Goal: Task Accomplishment & Management: Complete application form

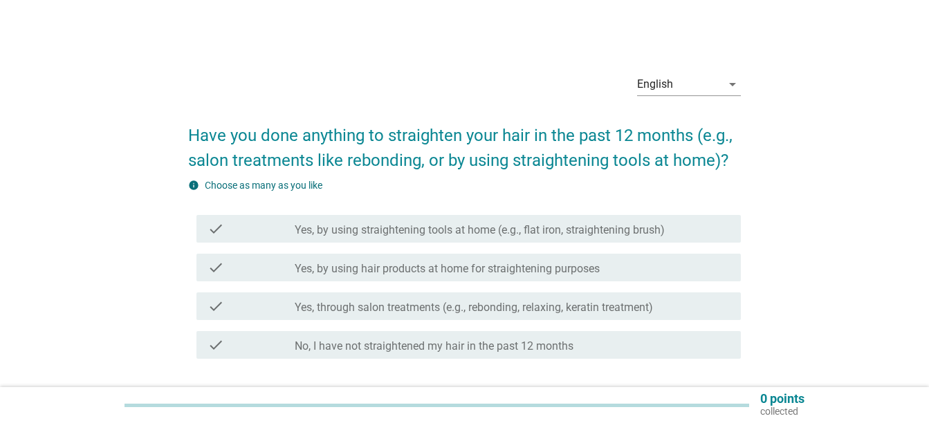
click at [420, 353] on label "No, I have not straightened my hair in the past 12 months" at bounding box center [434, 347] width 279 height 14
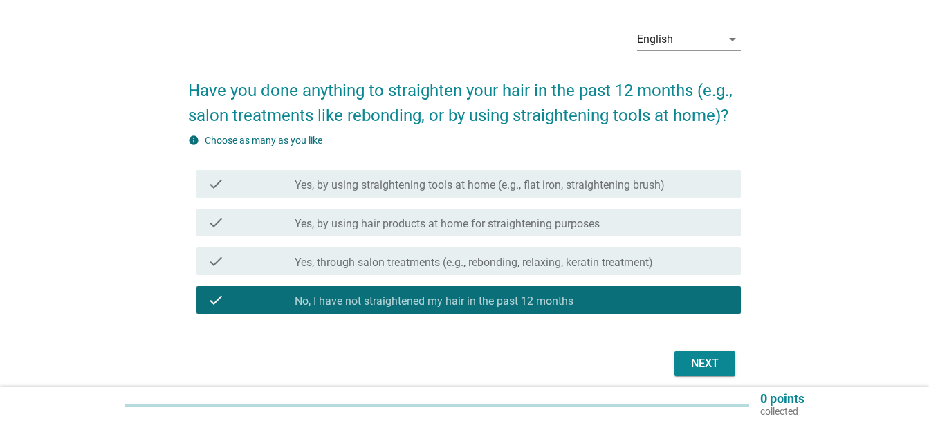
scroll to position [69, 0]
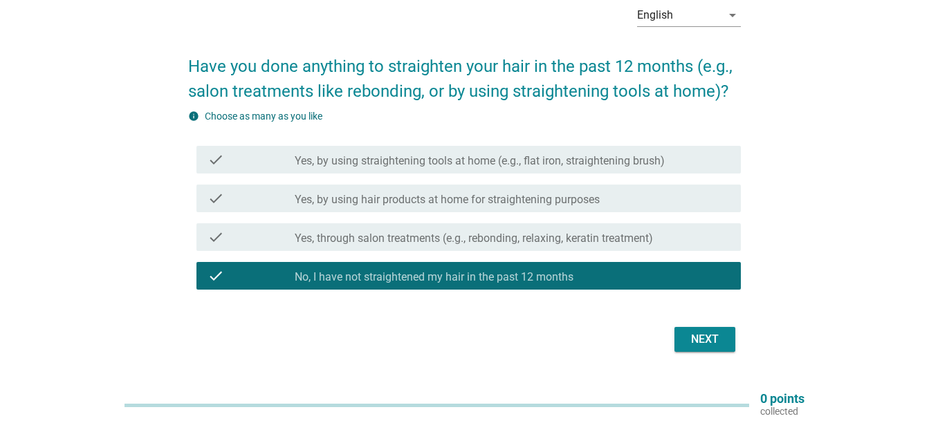
click at [466, 244] on label "Yes, through salon treatments (e.g., rebonding, relaxing, keratin treatment)" at bounding box center [474, 239] width 358 height 14
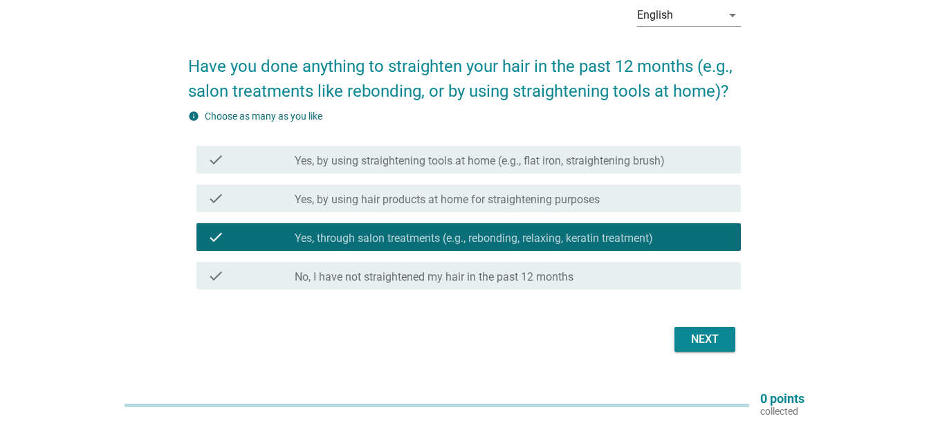
click at [719, 340] on div "Next" at bounding box center [704, 339] width 39 height 17
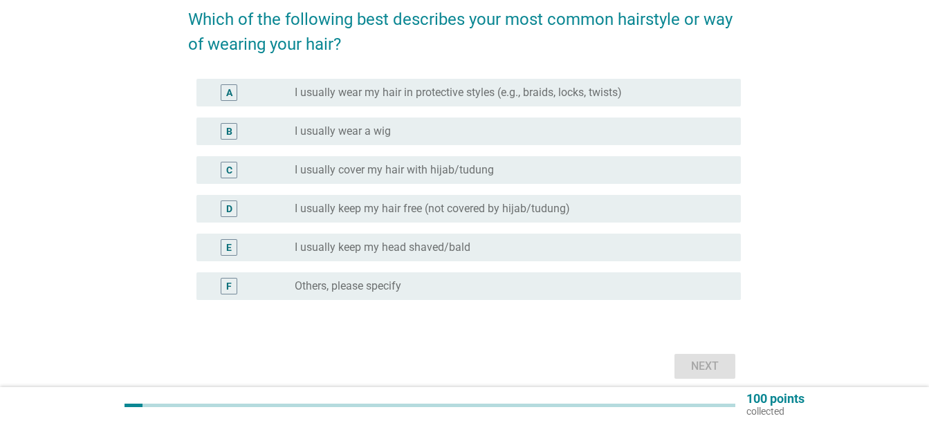
scroll to position [138, 0]
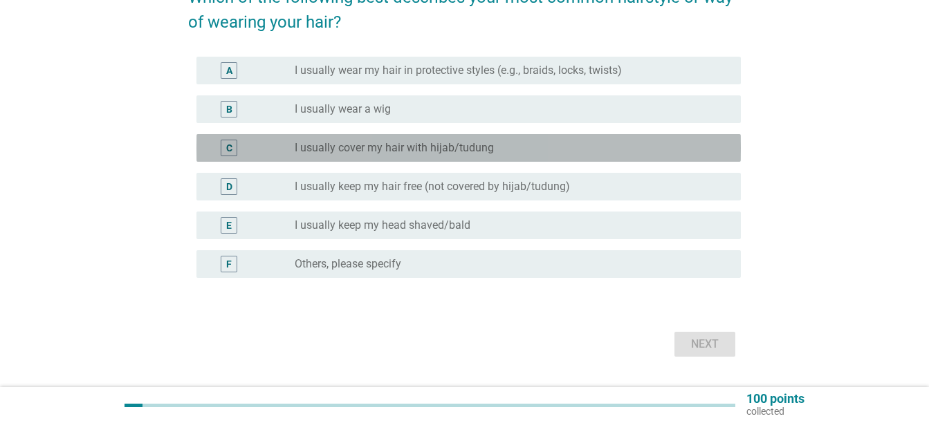
click at [481, 151] on label "I usually cover my hair with hijab/tudung" at bounding box center [394, 148] width 199 height 14
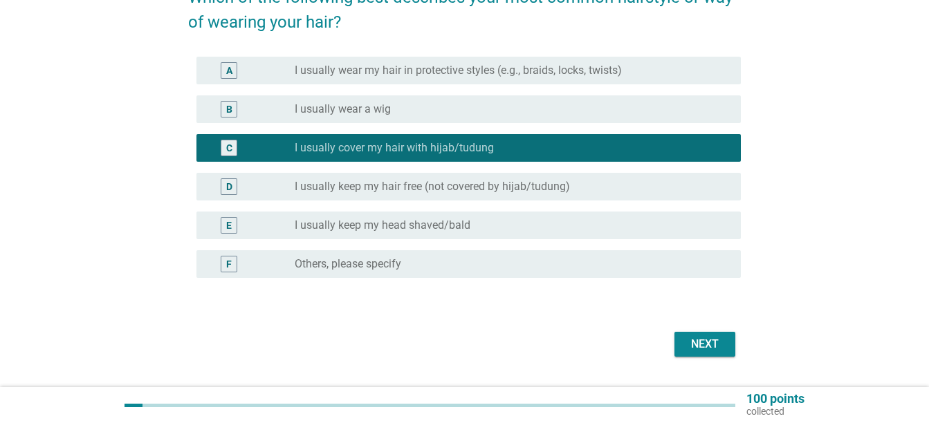
click at [719, 325] on form "Which of the following best describes your most common hairstyle or way of wear…" at bounding box center [464, 166] width 553 height 390
click at [708, 351] on div "Next" at bounding box center [704, 344] width 39 height 17
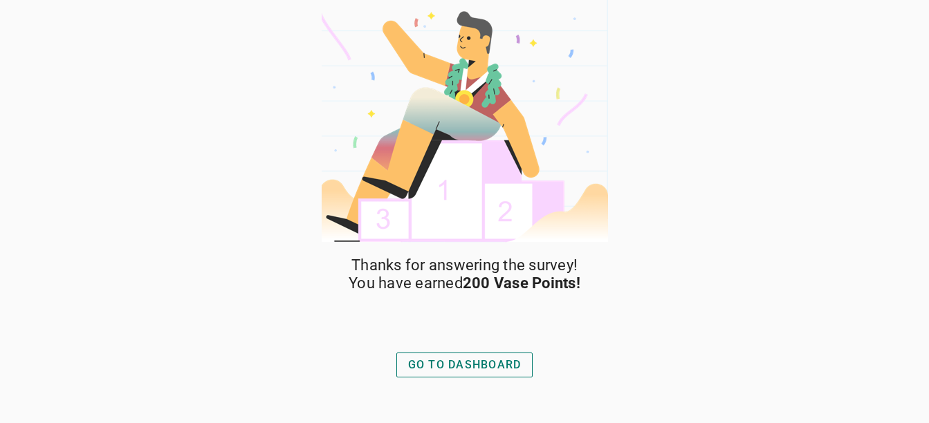
click at [484, 363] on div "GO TO DASHBOARD" at bounding box center [464, 365] width 113 height 17
